Goal: Communication & Community: Connect with others

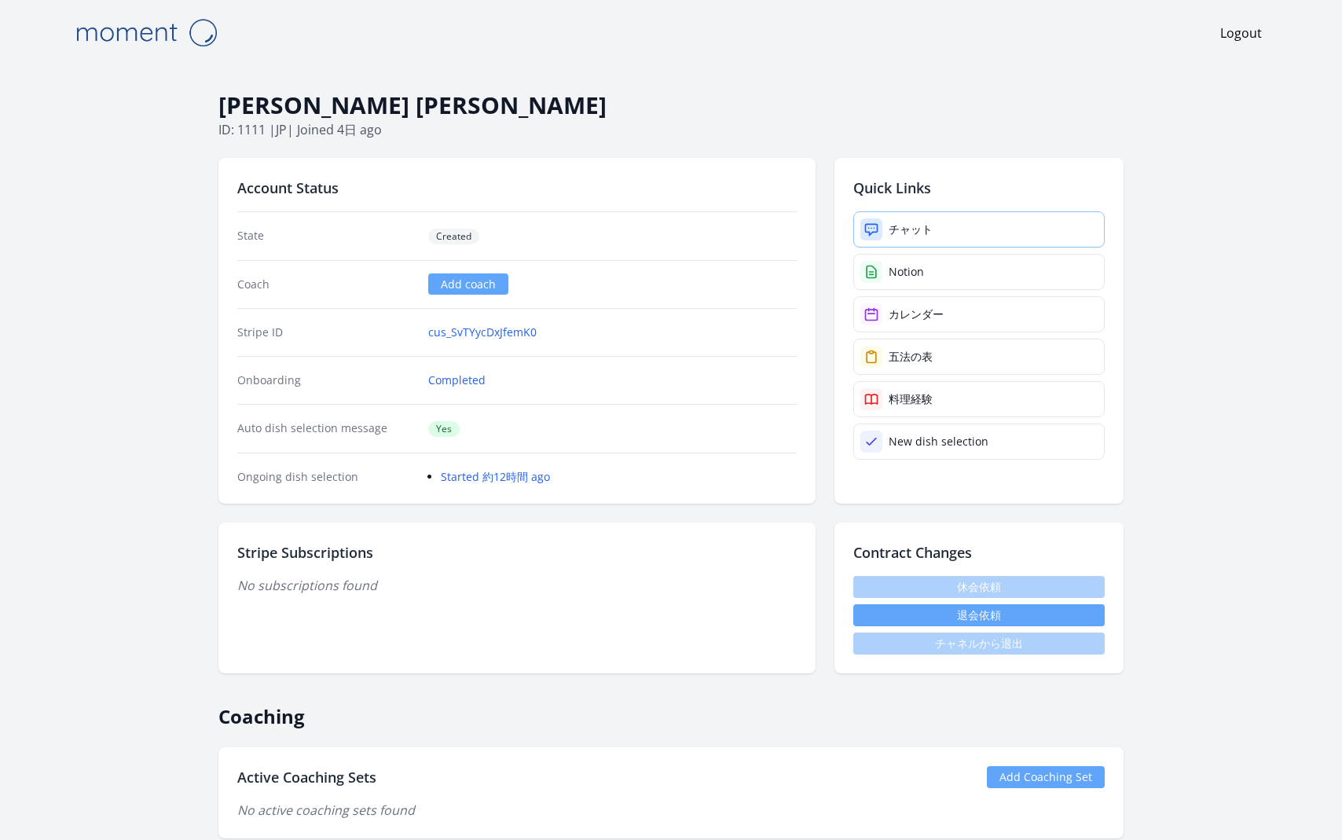
click at [934, 227] on link "チャット" at bounding box center [980, 229] width 252 height 36
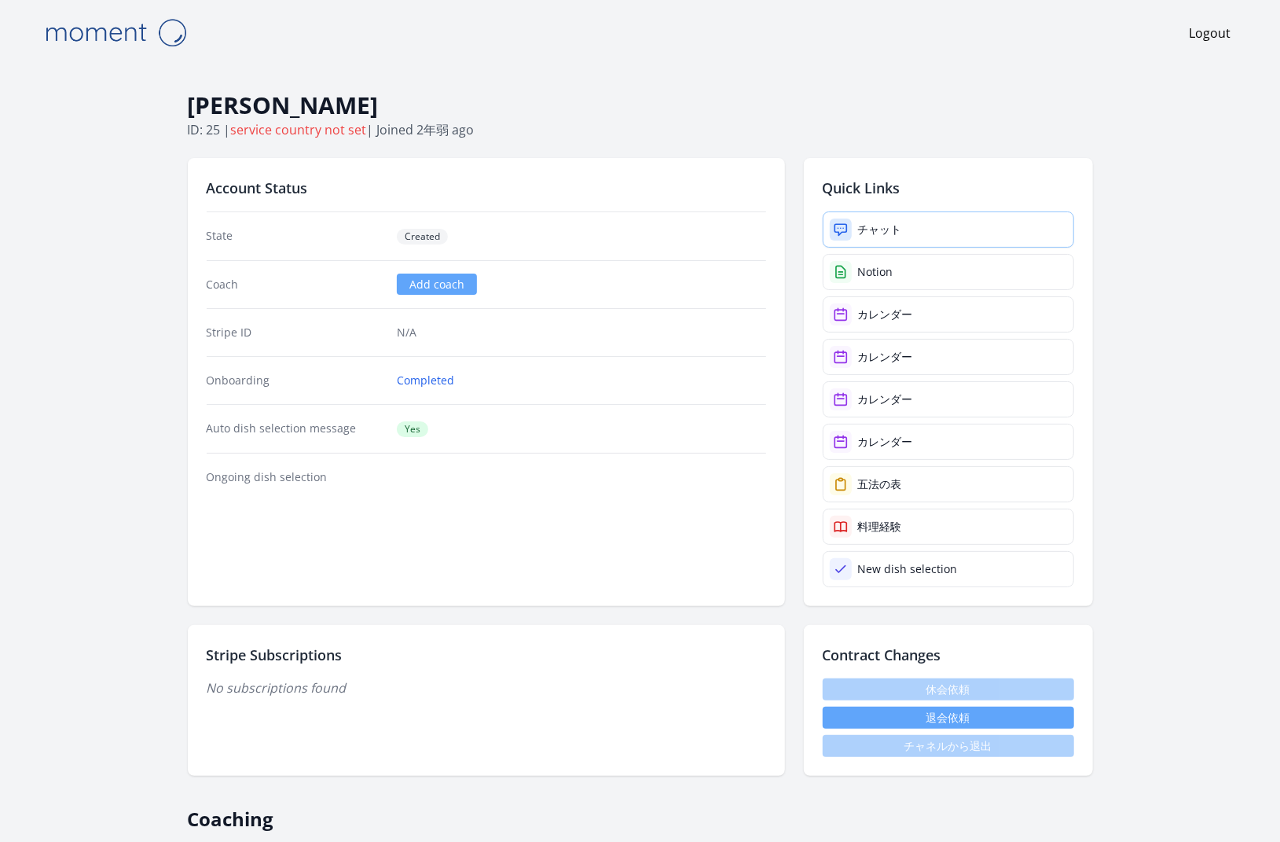
click at [927, 230] on link "チャット" at bounding box center [949, 229] width 252 height 36
